Goal: Task Accomplishment & Management: Manage account settings

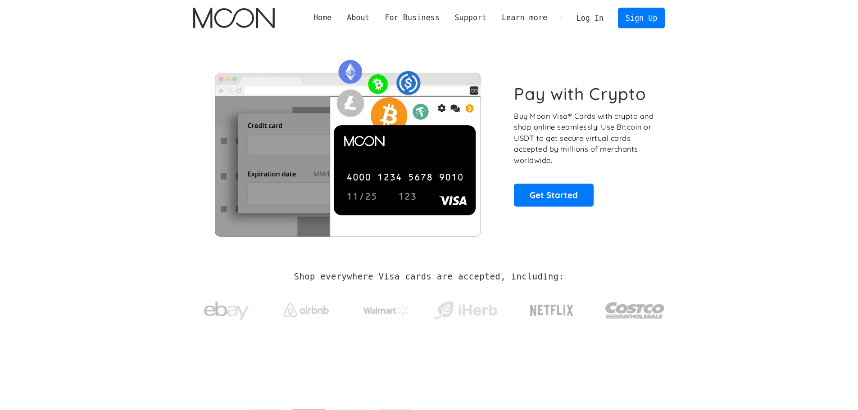
click at [593, 17] on link "Log In" at bounding box center [590, 18] width 42 height 20
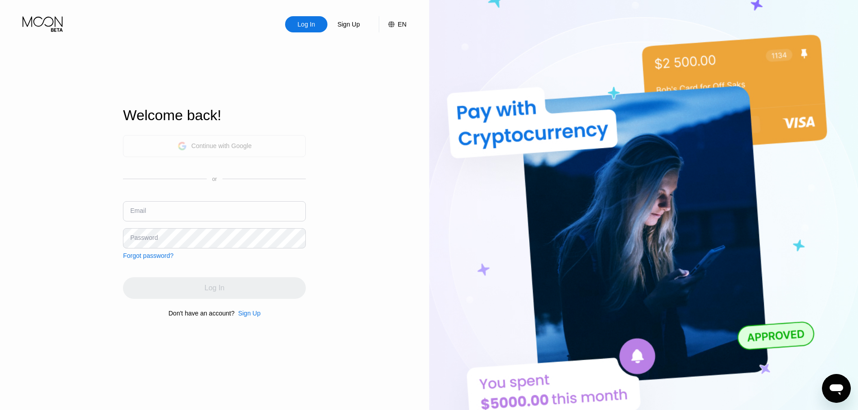
click at [226, 143] on div "Continue with Google" at bounding box center [221, 145] width 60 height 7
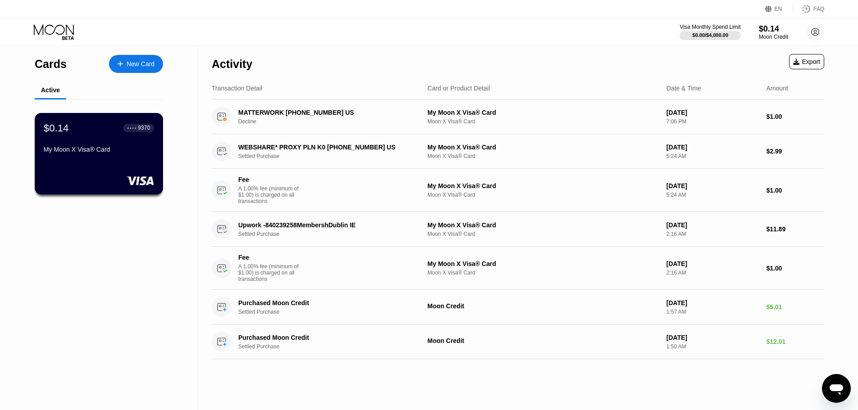
click at [120, 153] on div "My Moon X Visa® Card" at bounding box center [99, 149] width 110 height 7
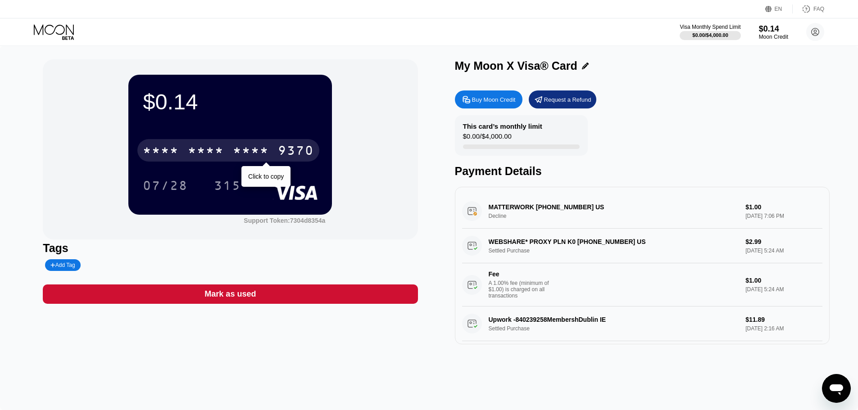
click at [298, 145] on div "* * * * * * * * * * * * 9370" at bounding box center [228, 150] width 182 height 23
click at [287, 148] on div "9370" at bounding box center [296, 152] width 36 height 14
